Goal: Browse casually: Explore the website without a specific task or goal

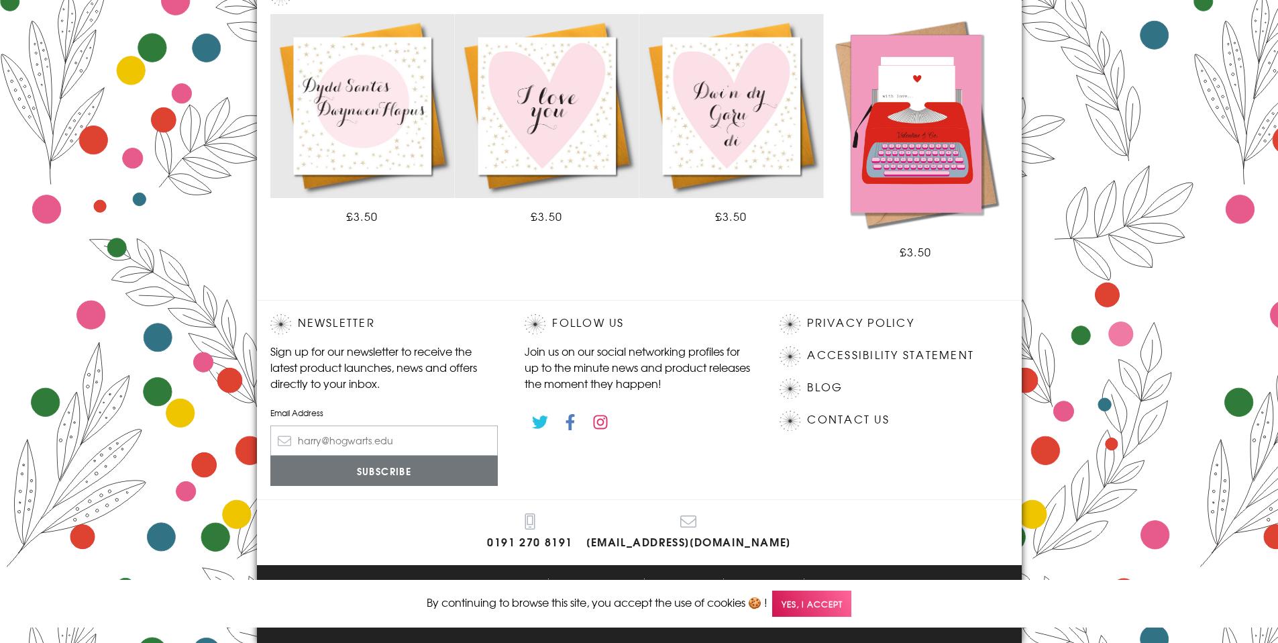
scroll to position [661, 0]
